Goal: Task Accomplishment & Management: Manage account settings

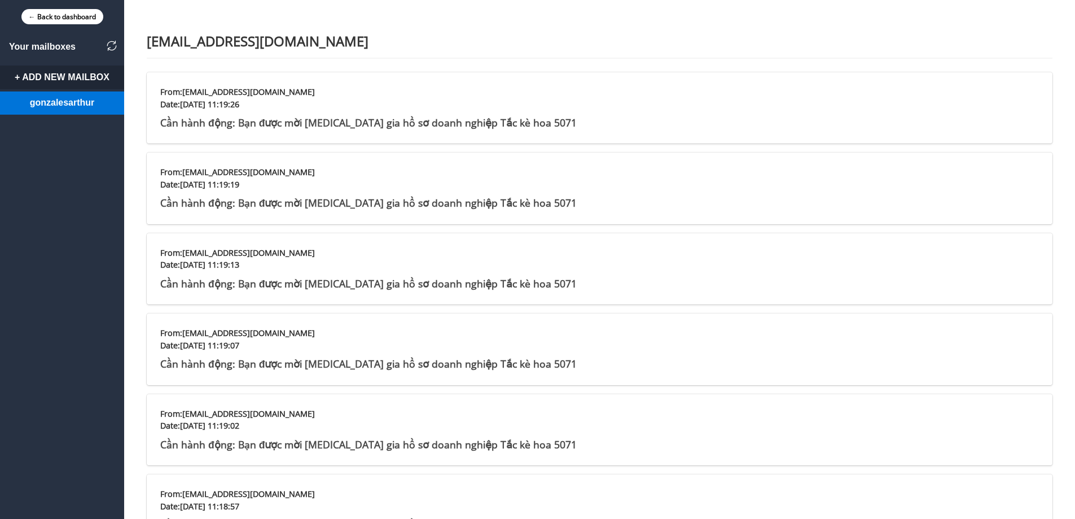
scroll to position [31, 0]
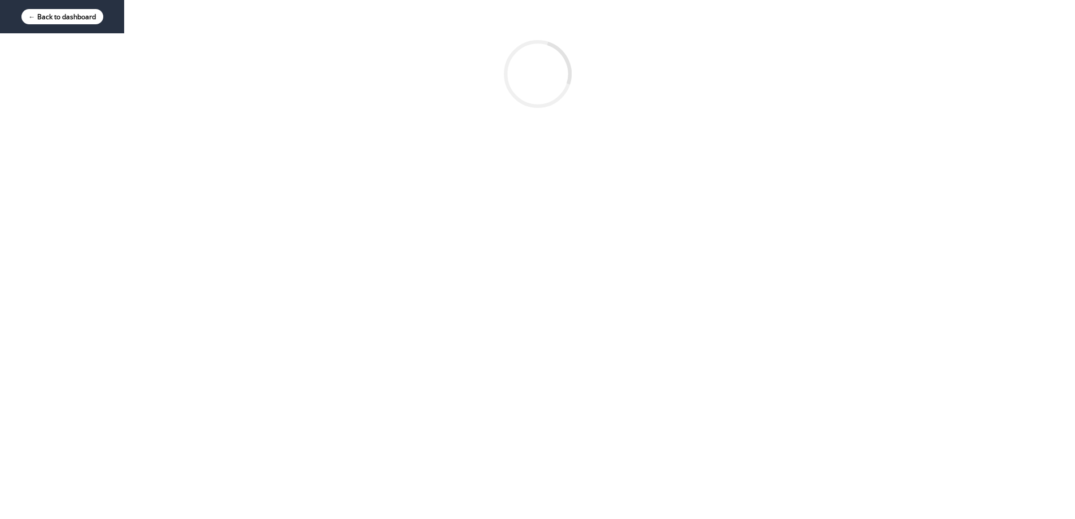
scroll to position [31, 0]
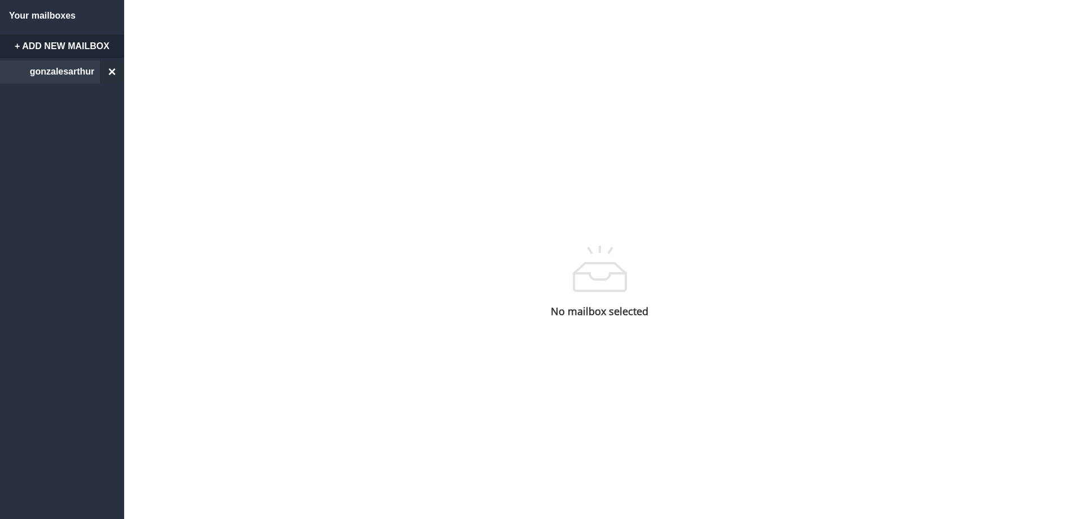
click at [54, 71] on link "gonzalesarthur ×" at bounding box center [62, 72] width 124 height 24
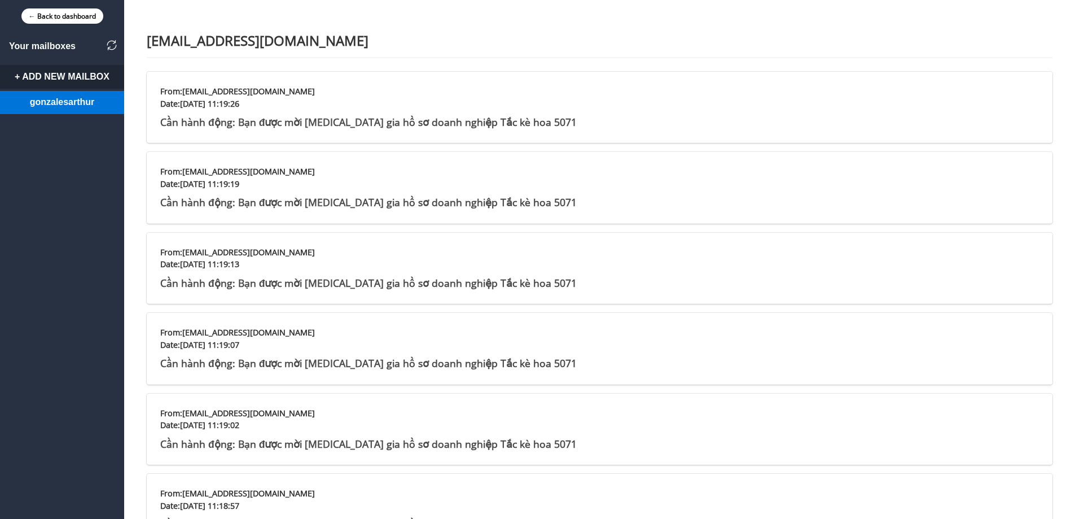
scroll to position [0, 0]
click at [108, 47] on img at bounding box center [112, 46] width 10 height 10
click at [54, 16] on link "← Back to dashboard" at bounding box center [62, 16] width 82 height 15
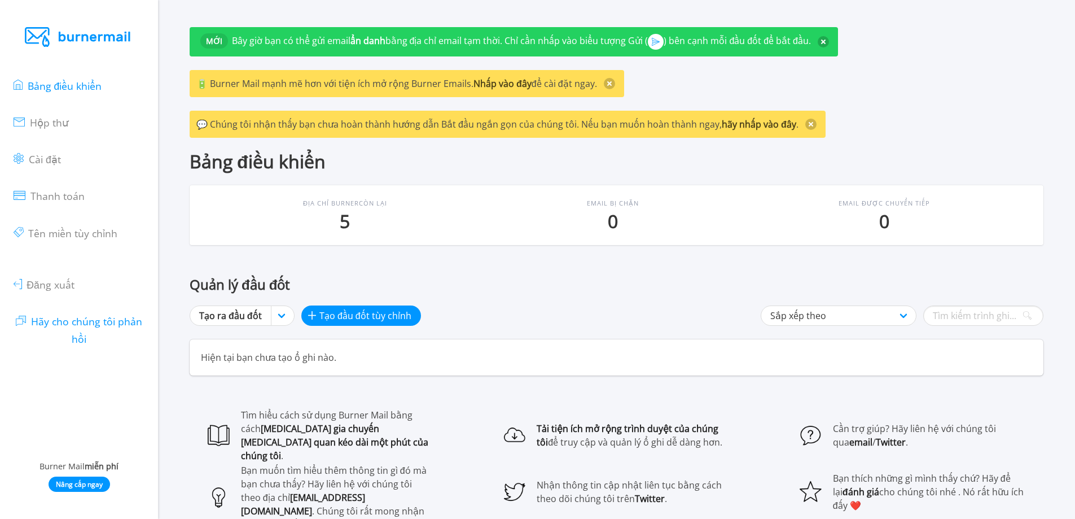
click at [51, 321] on font "Hãy cho chúng tôi phản hồi" at bounding box center [86, 330] width 111 height 30
click at [59, 239] on font "Tên miền tùy chỉnh" at bounding box center [72, 233] width 89 height 14
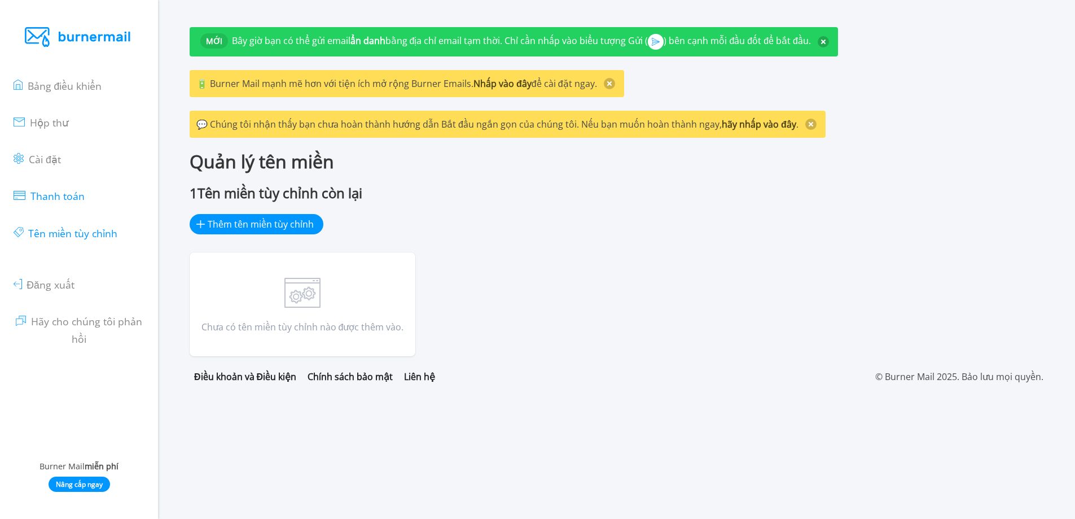
click at [63, 199] on font "Thanh toán" at bounding box center [57, 196] width 54 height 14
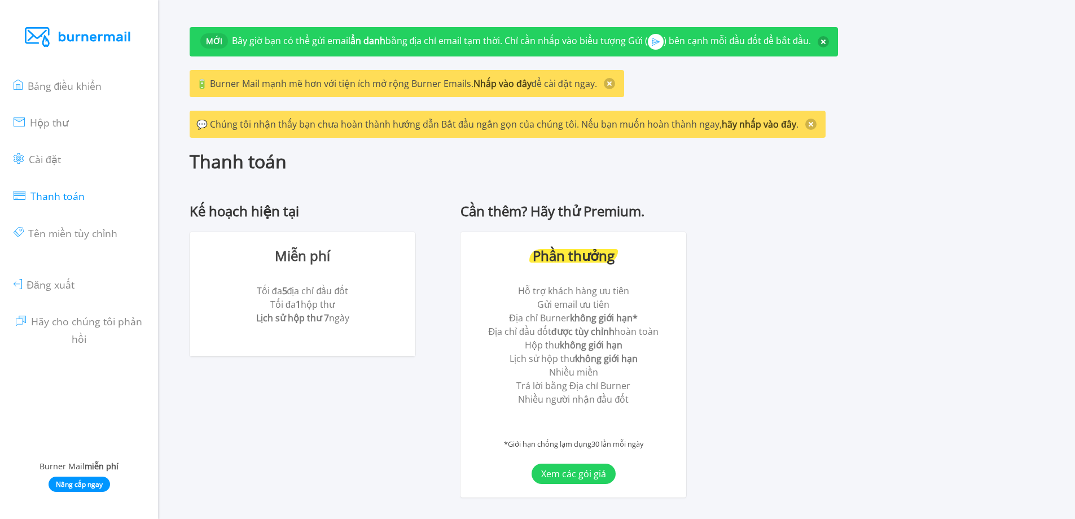
click at [67, 162] on ul "Bảng điều khiển Hộp thư Cài đặt Thanh toán Tên miền tùy chỉnh Đăng xuất Hãy cho…" at bounding box center [79, 210] width 131 height 289
click at [54, 157] on font "Cài đặt" at bounding box center [45, 159] width 32 height 14
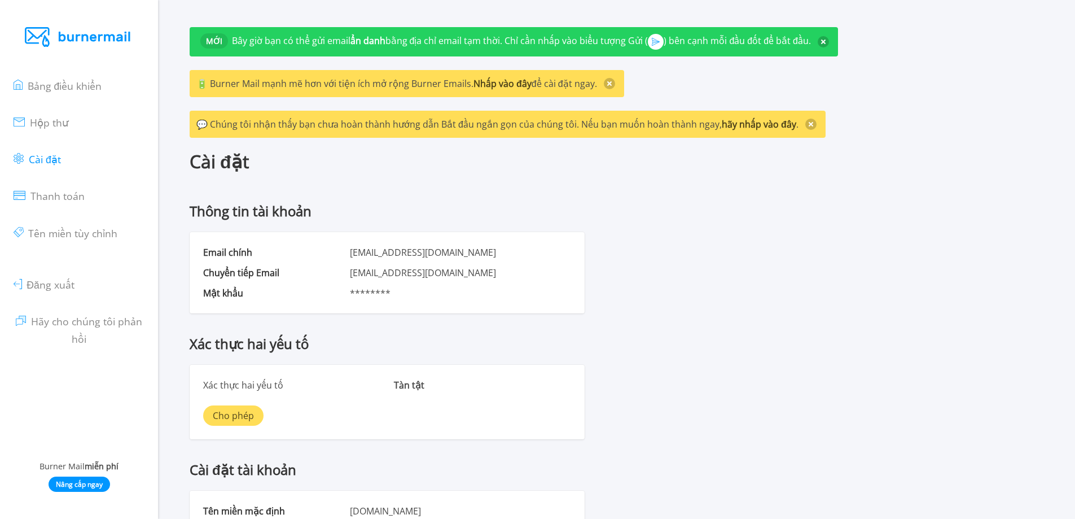
click at [366, 286] on div "********" at bounding box center [442, 293] width 184 height 14
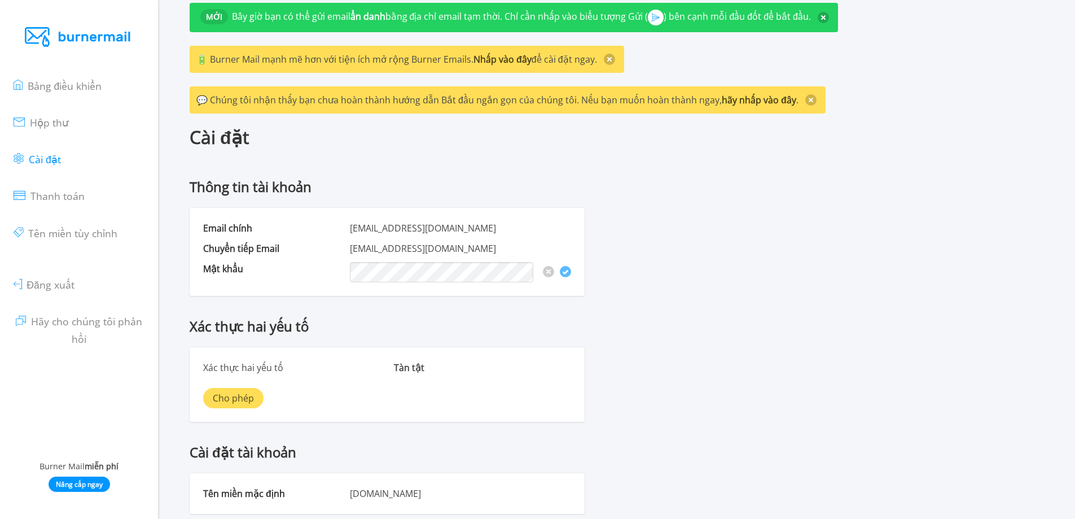
scroll to position [1, 0]
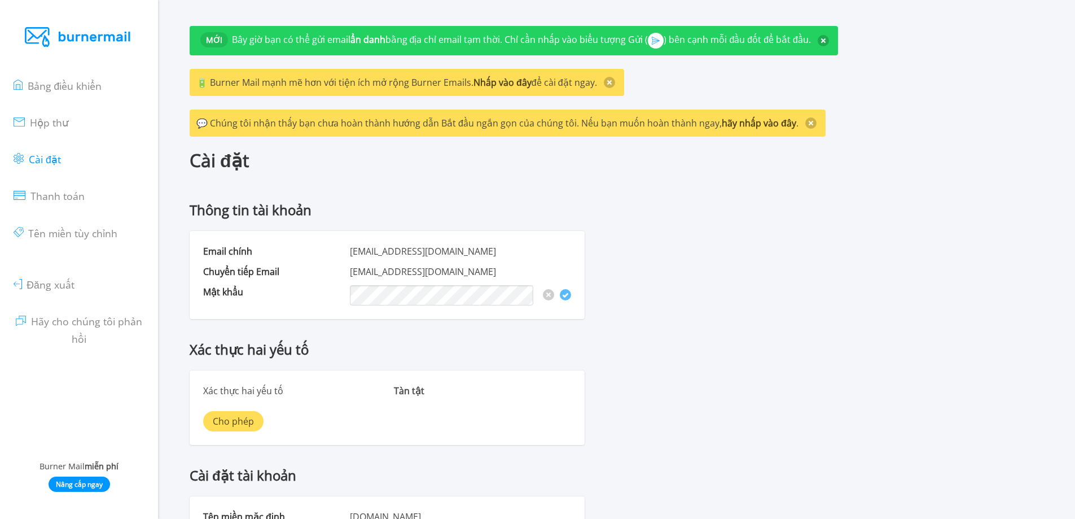
click at [566, 293] on img at bounding box center [566, 295] width 6 height 5
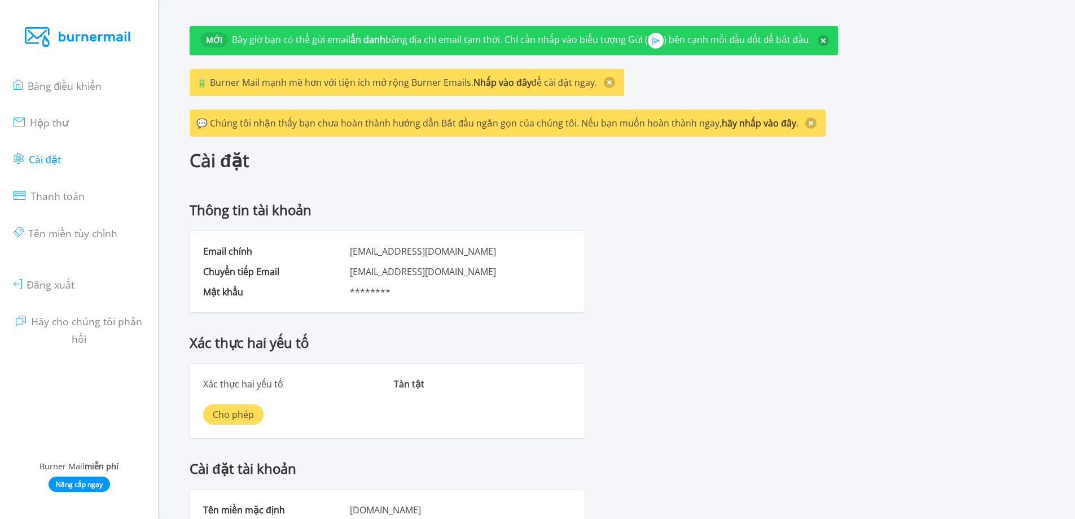
click at [54, 292] on ul "Bảng điều khiển Hộp thư Cài đặt Thanh toán Tên miền tùy chỉnh Đăng xuất Hãy cho…" at bounding box center [79, 210] width 131 height 289
click at [59, 284] on font "Đăng xuất" at bounding box center [51, 285] width 48 height 14
